Goal: Task Accomplishment & Management: Use online tool/utility

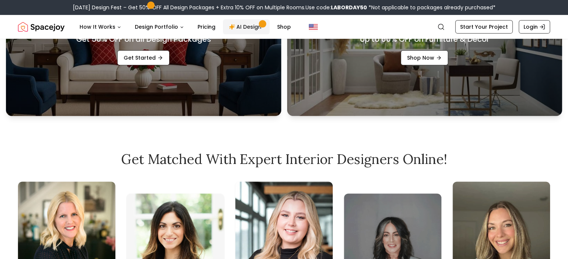
click at [245, 25] on link "AI Design" at bounding box center [246, 26] width 47 height 15
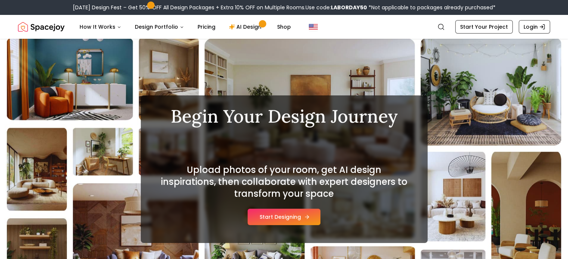
click at [289, 216] on button "Start Designing" at bounding box center [284, 217] width 73 height 16
